Goal: Obtain resource: Obtain resource

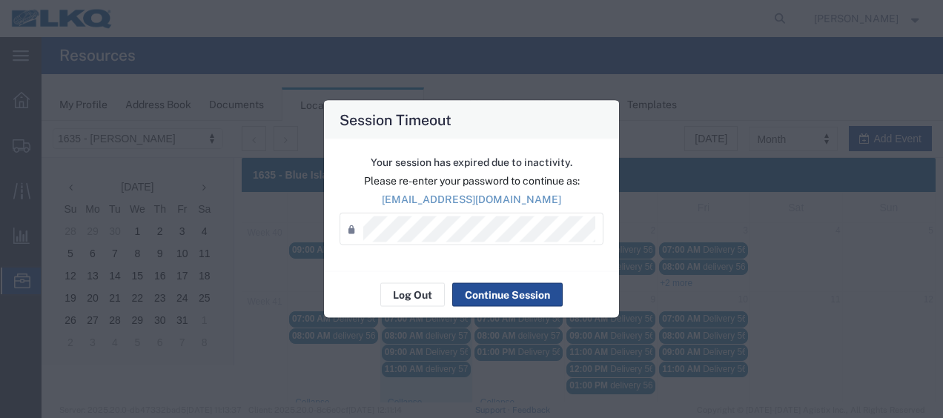
scroll to position [74, 0]
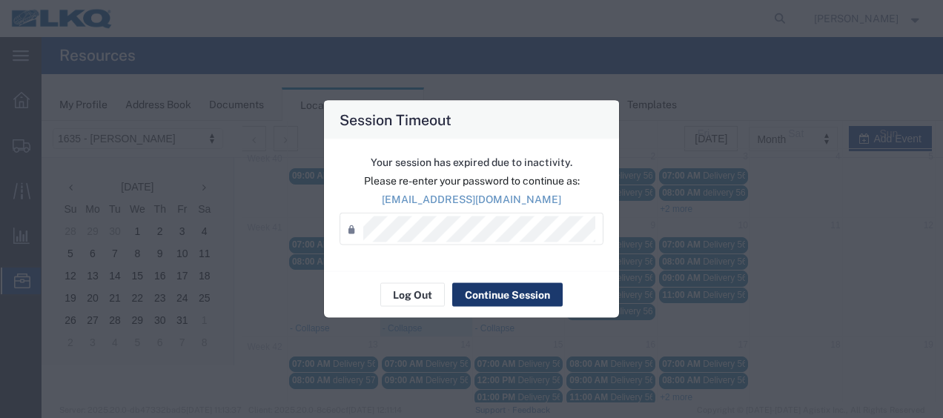
click at [510, 295] on button "Continue Session" at bounding box center [507, 295] width 110 height 24
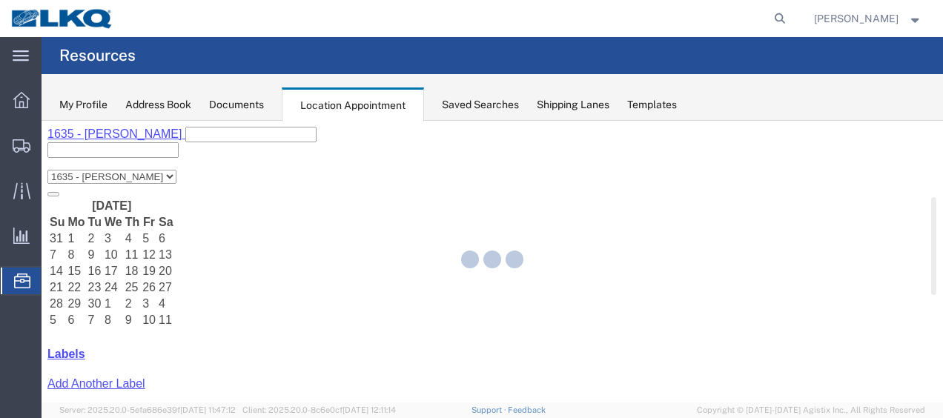
select select "27578"
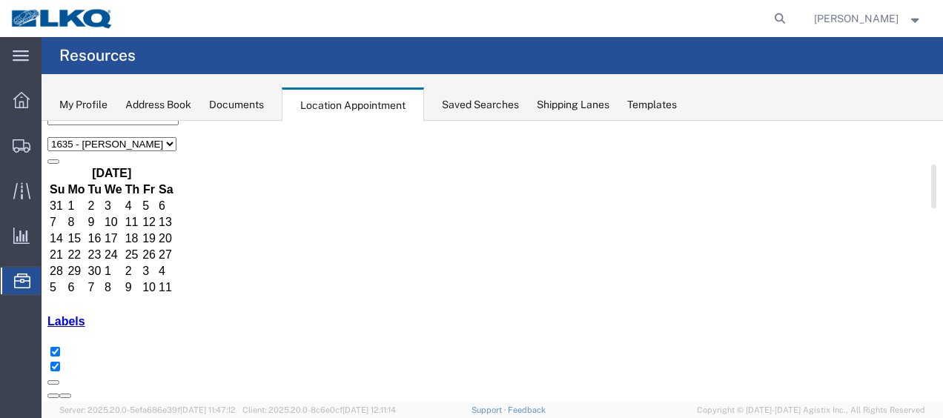
scroll to position [74, 0]
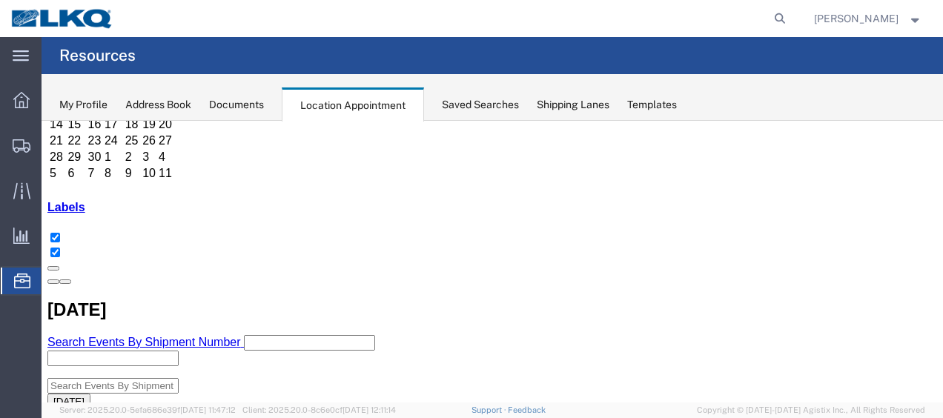
scroll to position [148, 0]
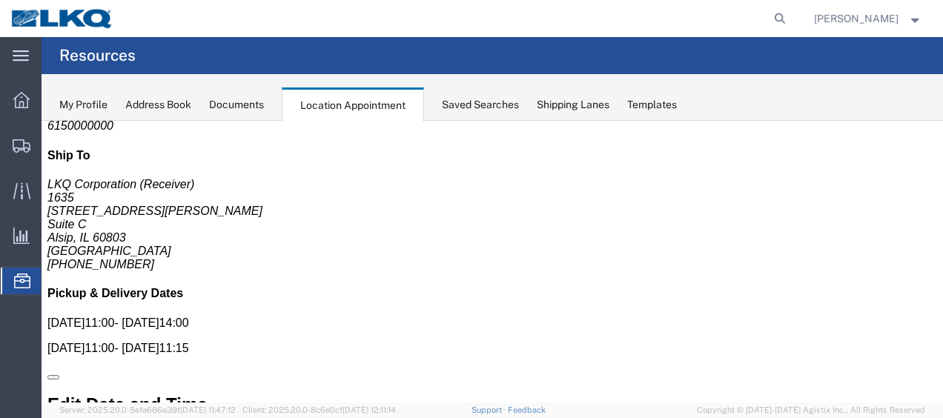
click at [236, 104] on div "Documents" at bounding box center [236, 105] width 55 height 16
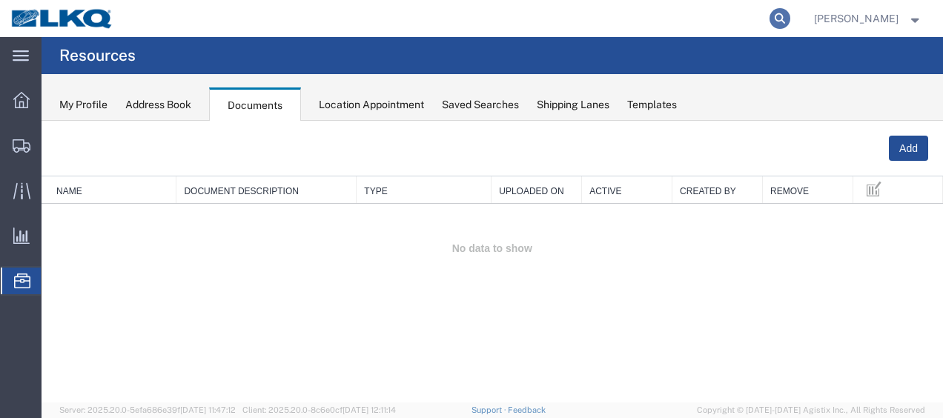
click at [790, 15] on icon at bounding box center [779, 18] width 21 height 21
click at [753, 19] on input "search" at bounding box center [544, 19] width 451 height 36
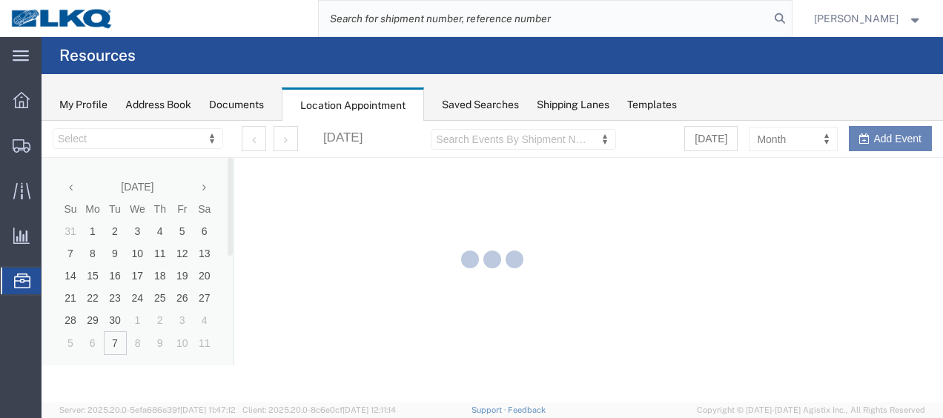
select select "27578"
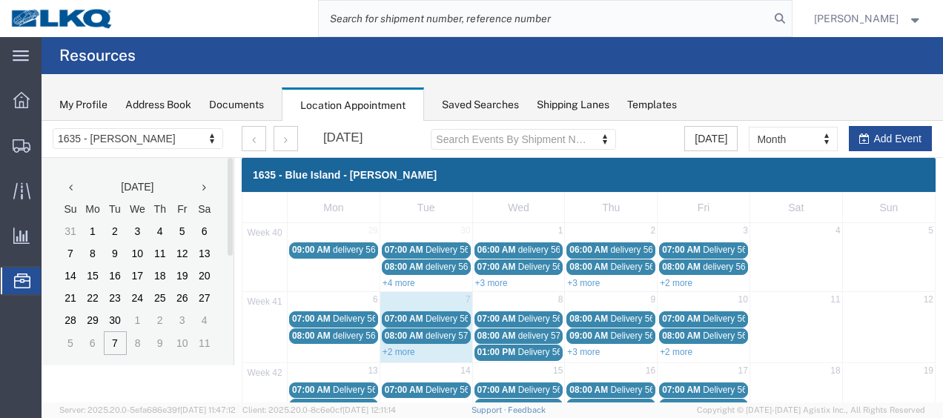
click at [406, 347] on link "+2 more" at bounding box center [398, 352] width 33 height 10
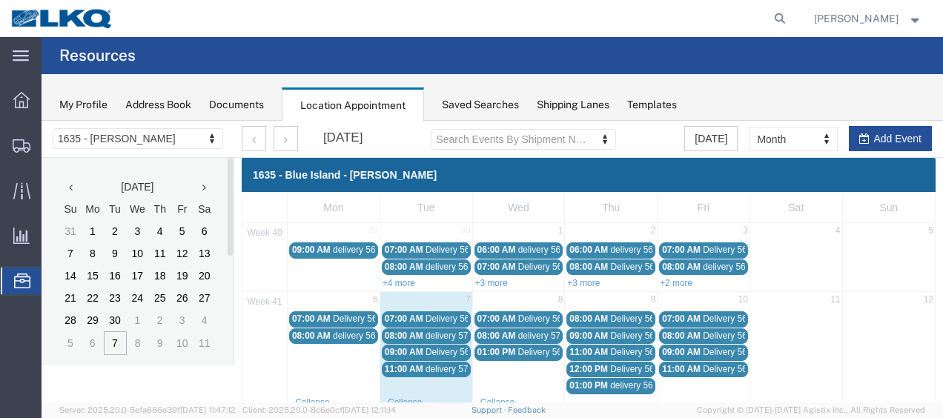
click at [435, 368] on span "delivery 57022985" at bounding box center [461, 369] width 72 height 10
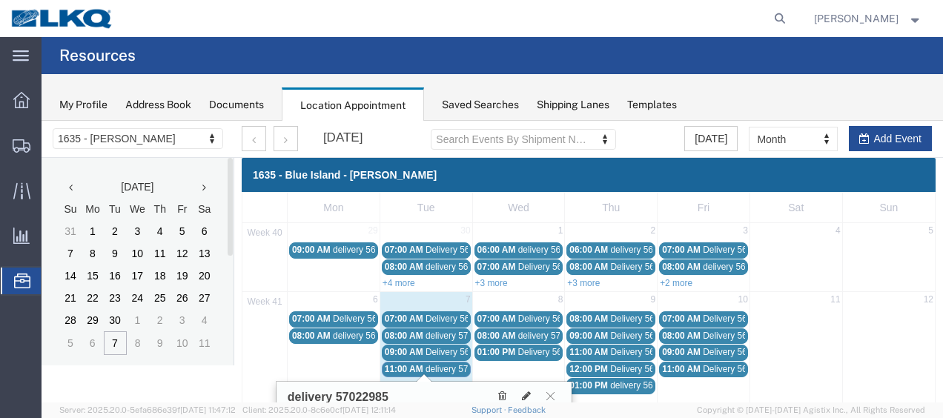
click at [792, 13] on form at bounding box center [781, 18] width 24 height 37
click at [790, 15] on icon at bounding box center [779, 18] width 21 height 21
click at [717, 22] on input "search" at bounding box center [544, 19] width 451 height 36
type input "57022985"
click at [783, 16] on icon at bounding box center [779, 18] width 21 height 21
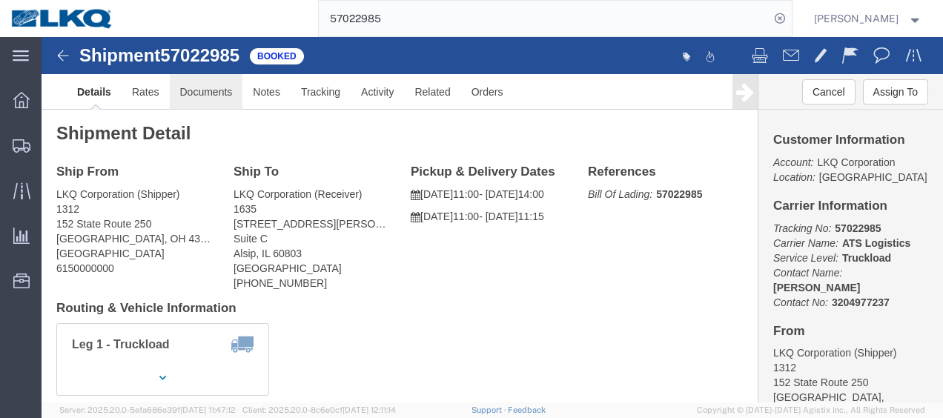
click link "Documents"
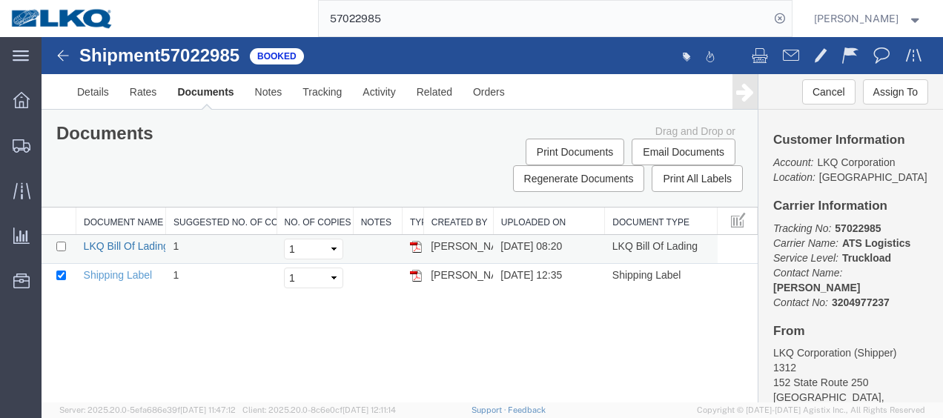
click at [130, 242] on link "LKQ Bill Of Lading" at bounding box center [126, 246] width 85 height 12
click at [790, 16] on icon at bounding box center [779, 18] width 21 height 21
click at [788, 16] on icon at bounding box center [779, 18] width 21 height 21
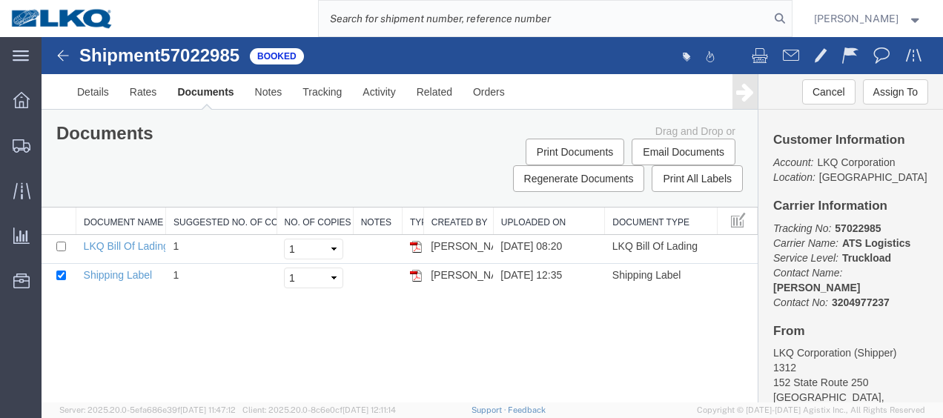
click at [760, 16] on input "search" at bounding box center [544, 19] width 451 height 36
type input "57012377"
click at [790, 20] on icon at bounding box center [779, 18] width 21 height 21
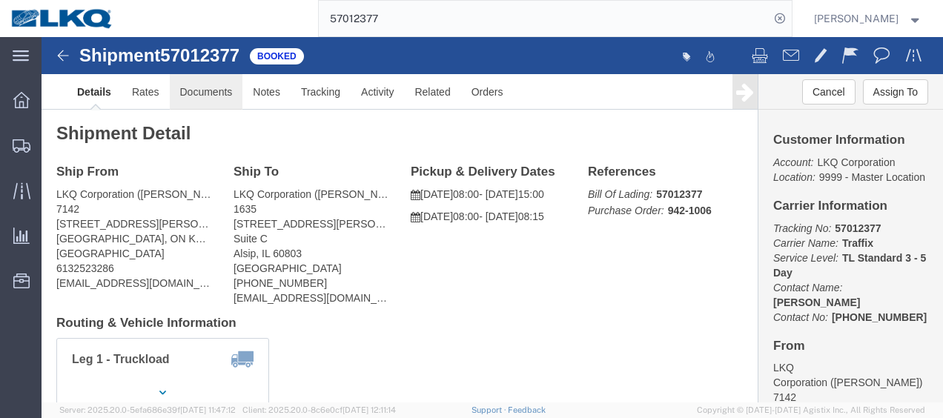
drag, startPoint x: 217, startPoint y: 91, endPoint x: 176, endPoint y: 54, distance: 55.6
click link "Documents"
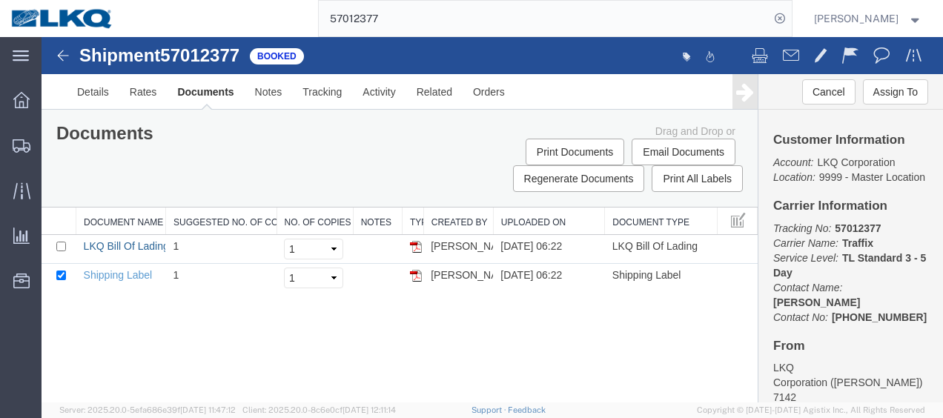
drag, startPoint x: 127, startPoint y: 242, endPoint x: 236, endPoint y: 178, distance: 125.6
click at [127, 242] on link "LKQ Bill Of Lading" at bounding box center [126, 246] width 85 height 12
